Goal: Understand process/instructions

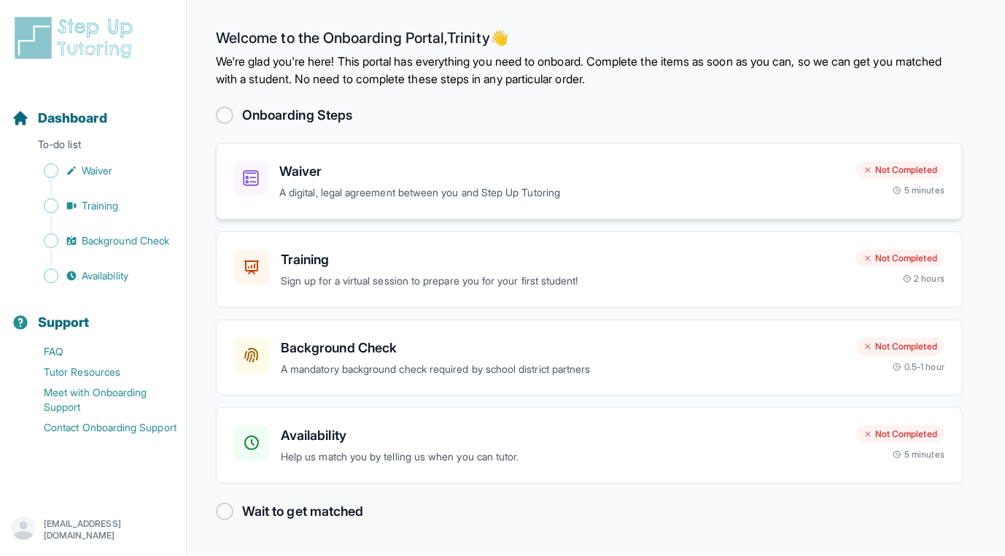
click at [520, 201] on p "A digital, legal agreement between you and Step Up Tutoring" at bounding box center [561, 192] width 565 height 17
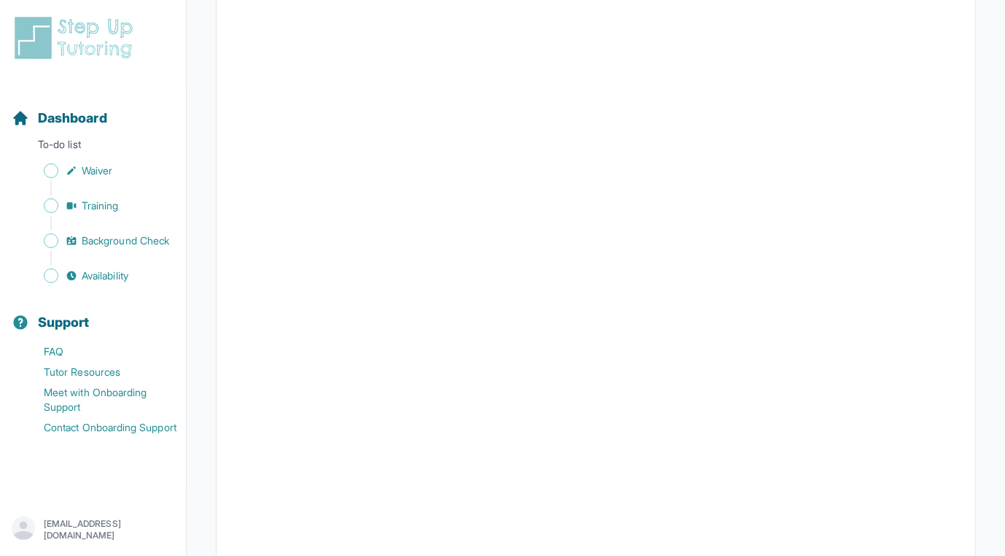
scroll to position [47, 0]
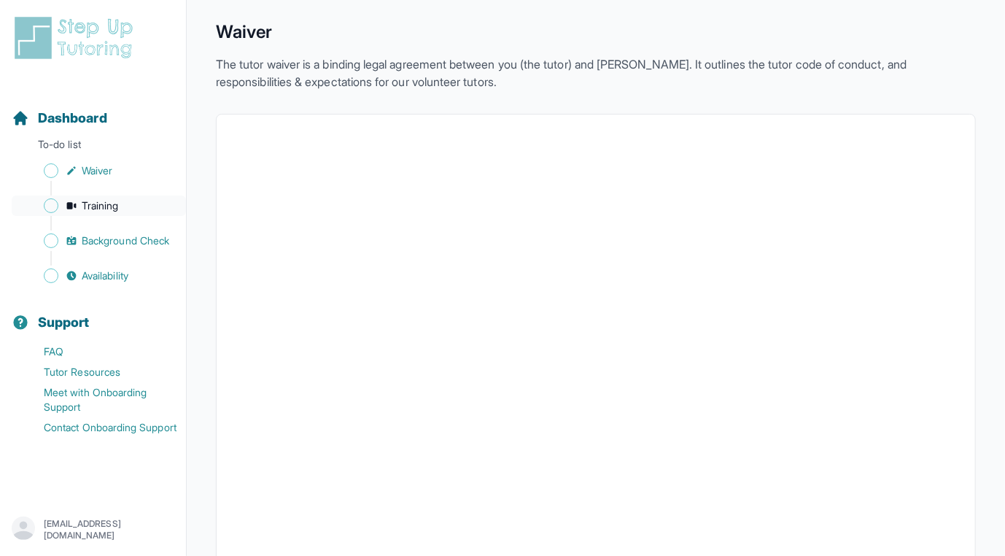
click at [115, 213] on span "Training" at bounding box center [100, 205] width 37 height 15
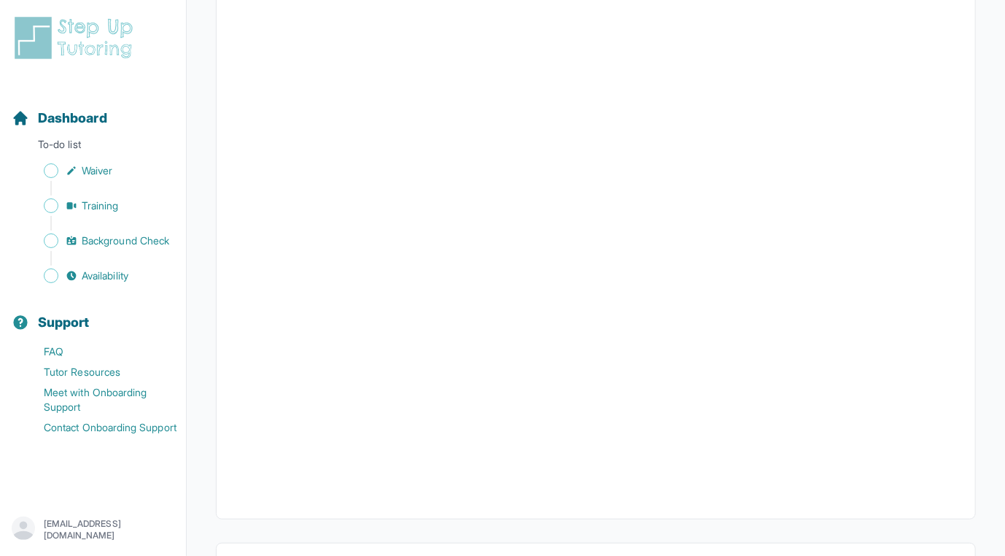
scroll to position [410, 0]
click at [107, 213] on span "Training" at bounding box center [100, 205] width 37 height 15
click at [129, 248] on span "Background Check" at bounding box center [125, 240] width 87 height 15
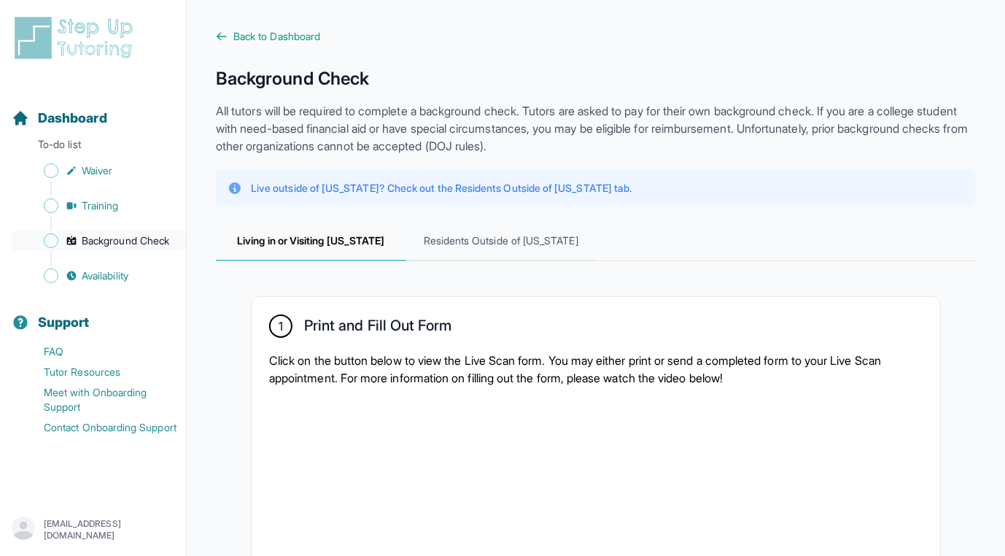
click at [141, 248] on span "Background Check" at bounding box center [125, 240] width 87 height 15
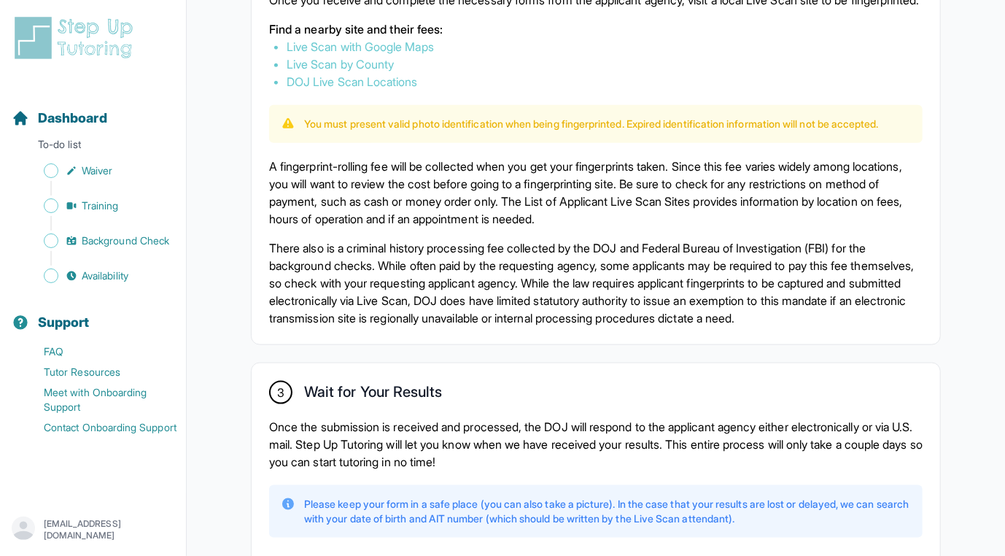
scroll to position [867, 0]
